Goal: Task Accomplishment & Management: Manage account settings

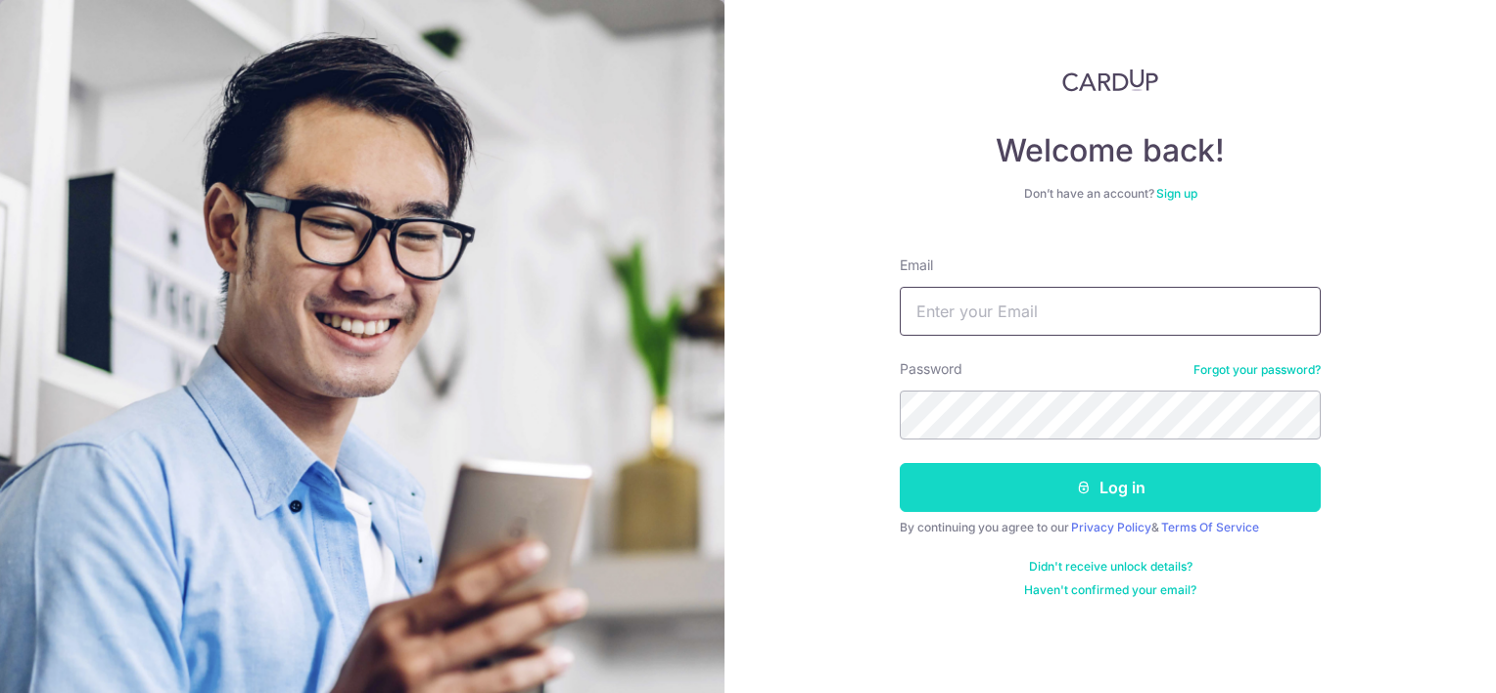
type input "[EMAIL_ADDRESS][DOMAIN_NAME]"
click at [1100, 484] on button "Log in" at bounding box center [1110, 487] width 421 height 49
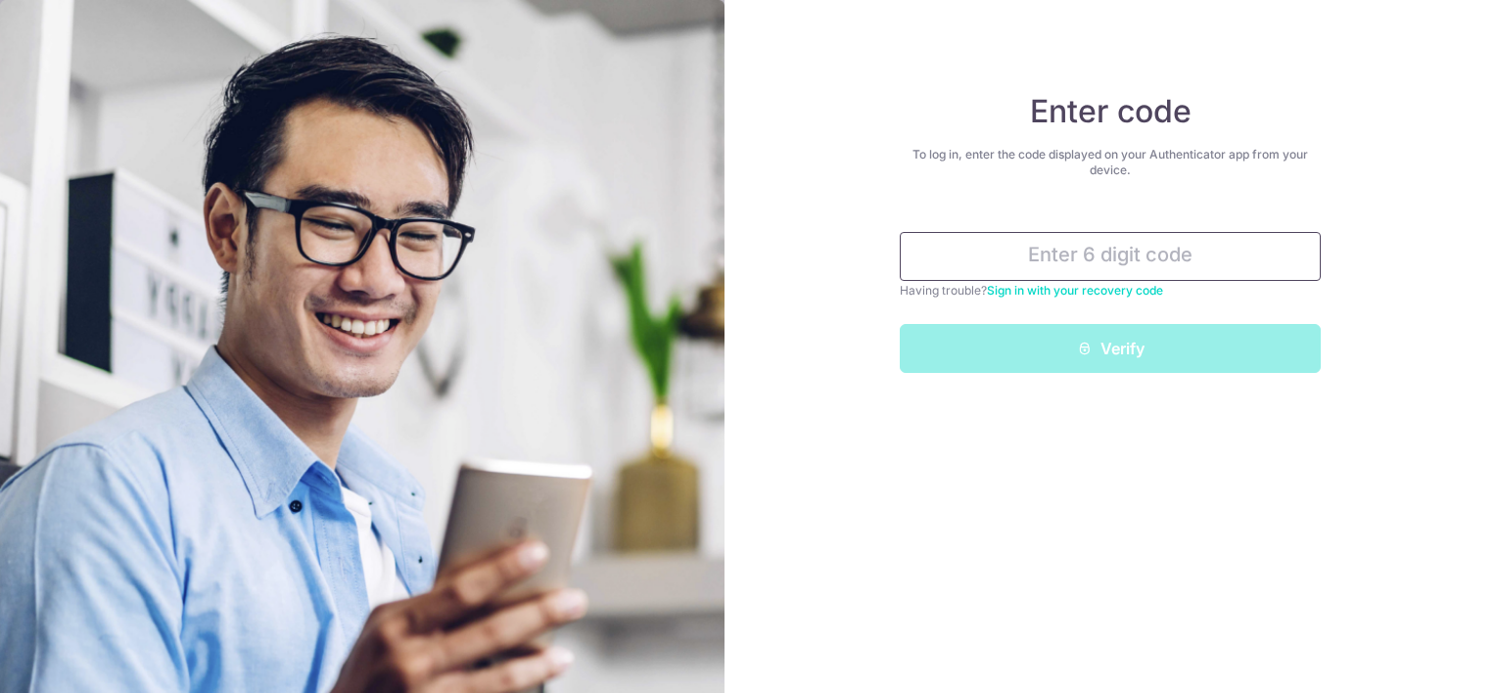
click at [1127, 250] on input "text" at bounding box center [1110, 256] width 421 height 49
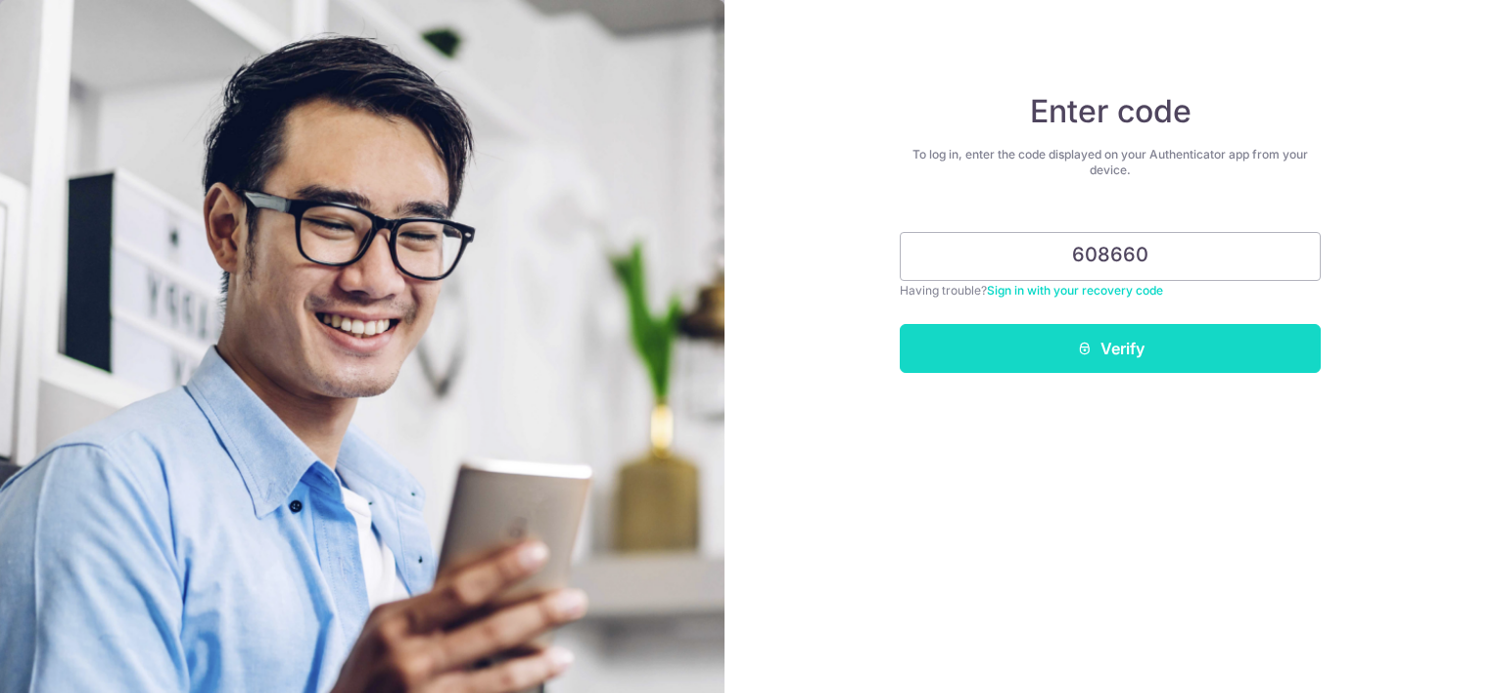
type input "608660"
click at [1155, 345] on button "Verify" at bounding box center [1110, 348] width 421 height 49
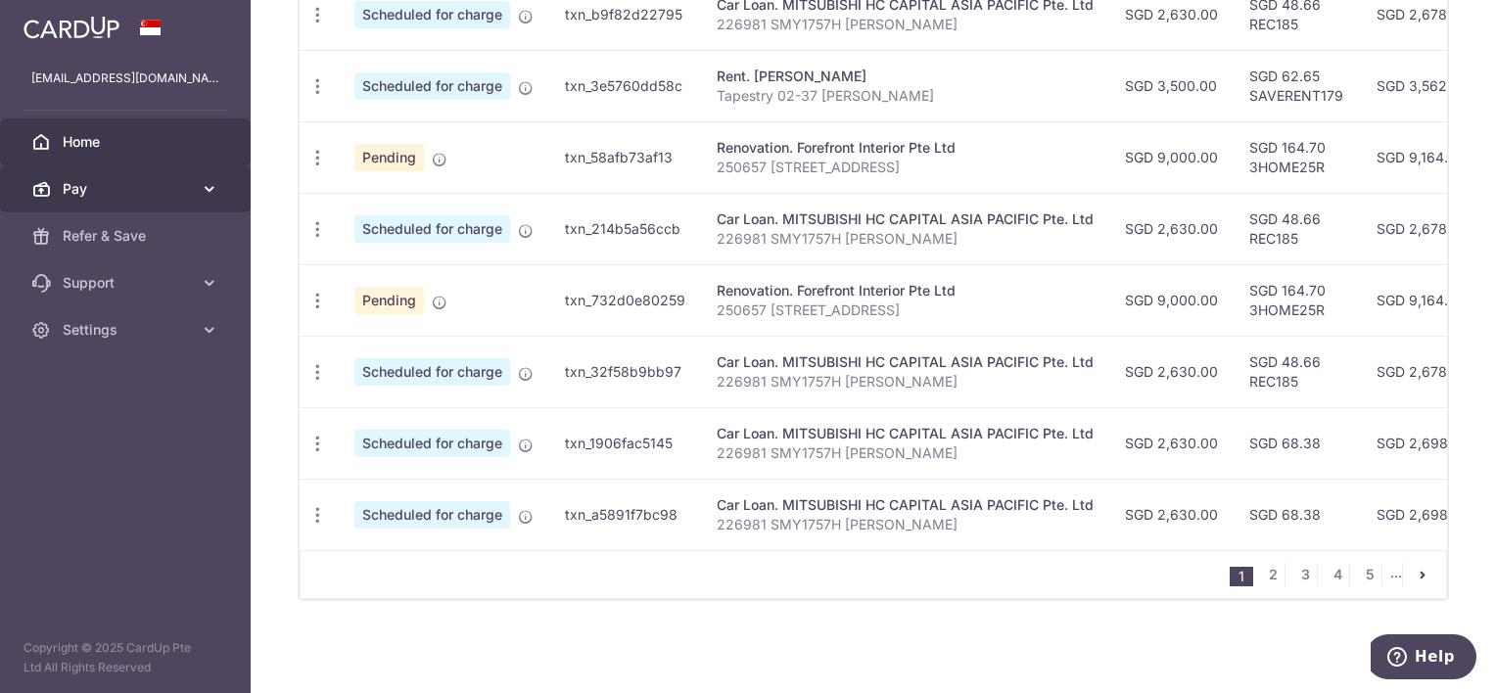
click at [157, 181] on span "Pay" at bounding box center [127, 189] width 129 height 20
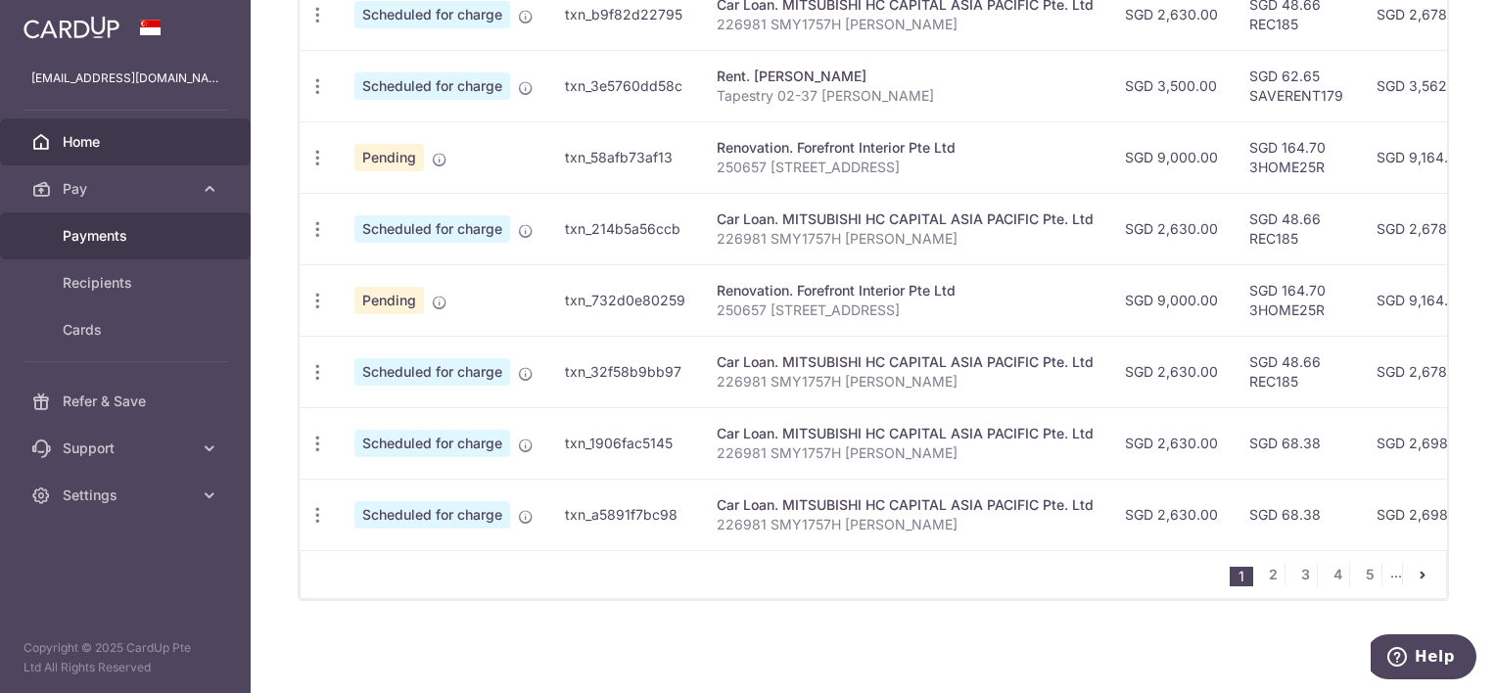
click at [134, 219] on link "Payments" at bounding box center [125, 235] width 251 height 47
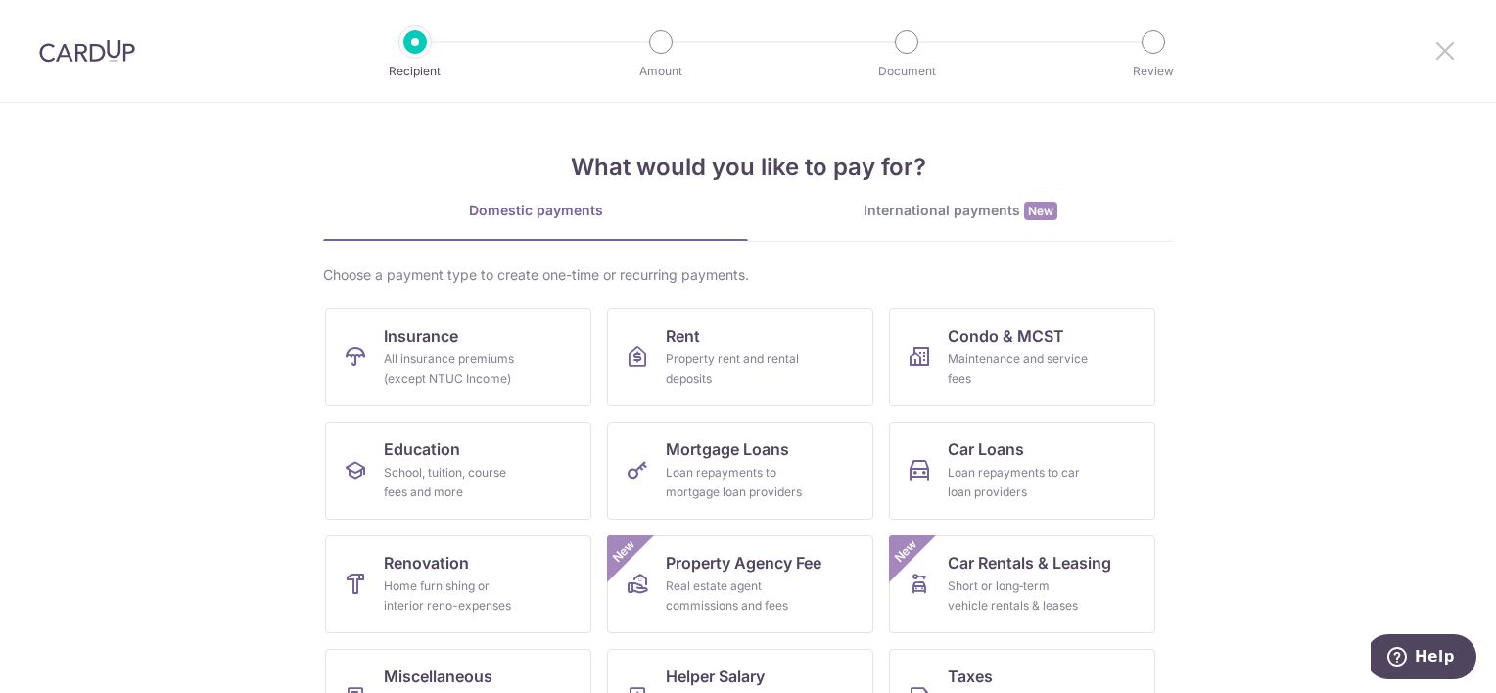
click at [1445, 58] on icon at bounding box center [1444, 50] width 23 height 24
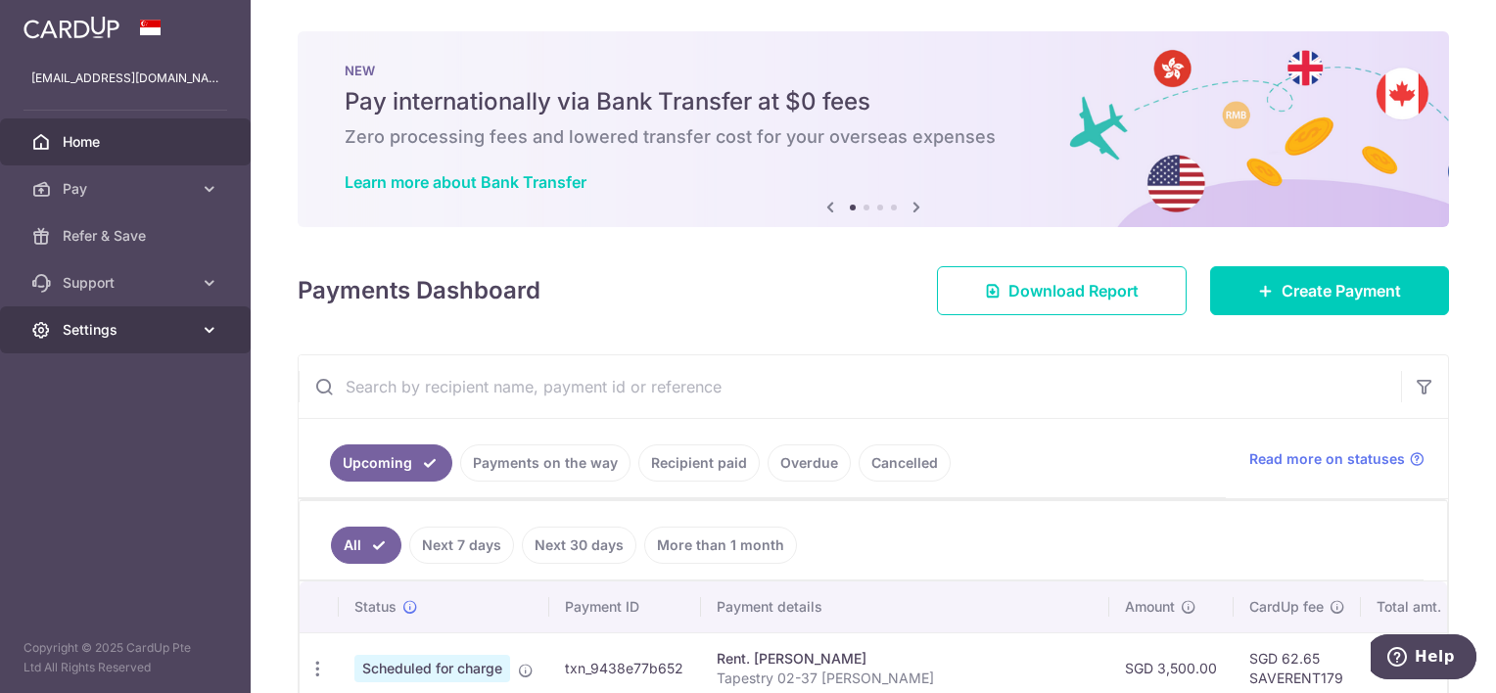
click at [183, 336] on span "Settings" at bounding box center [127, 330] width 129 height 20
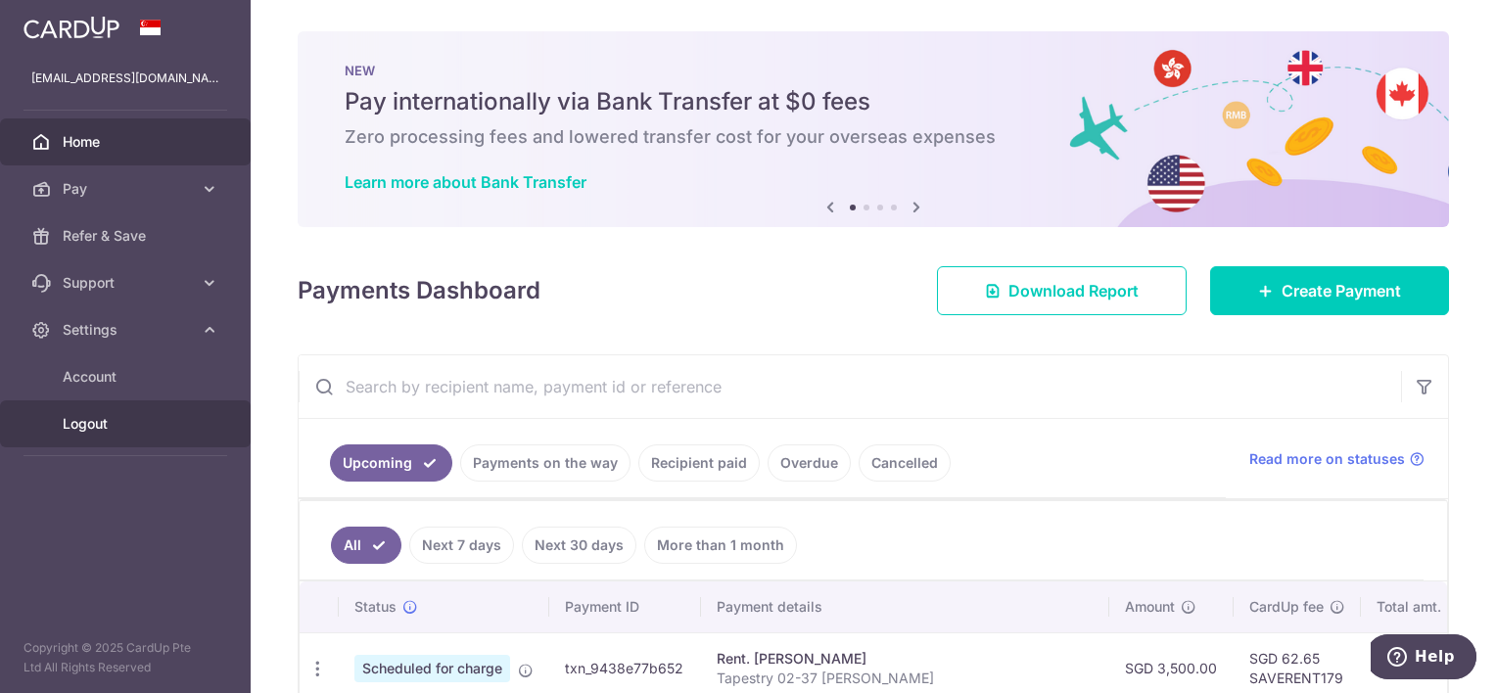
click at [101, 427] on span "Logout" at bounding box center [127, 424] width 129 height 20
